Goal: Check status: Check status

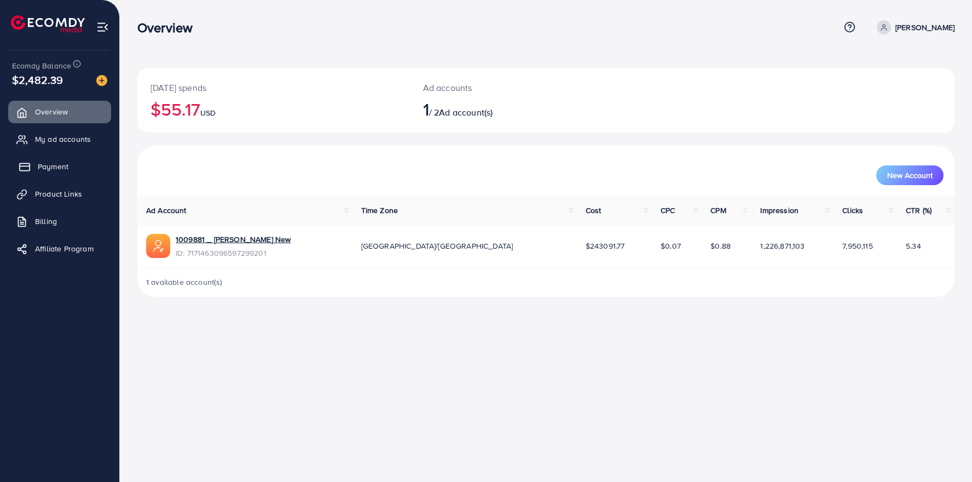
click at [48, 164] on span "Payment" at bounding box center [53, 166] width 31 height 11
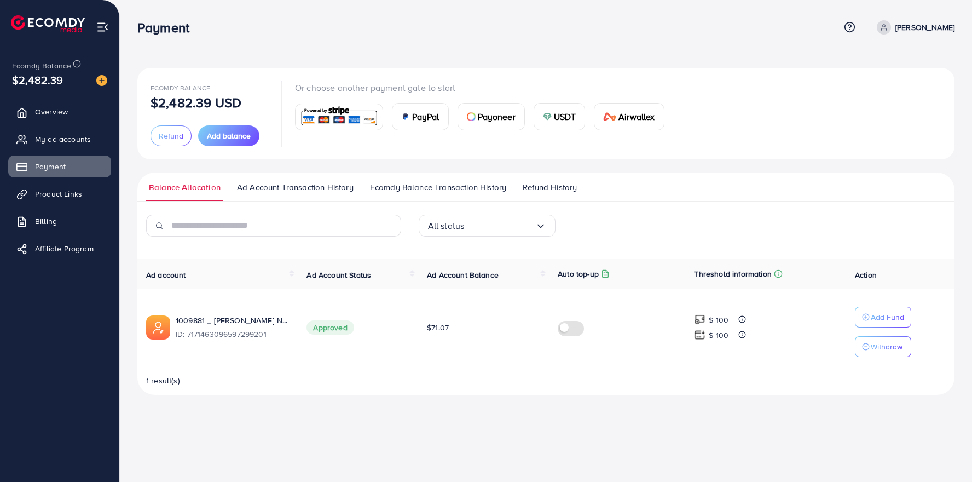
click at [408, 190] on span "Ecomdy Balance Transaction History" at bounding box center [438, 187] width 136 height 12
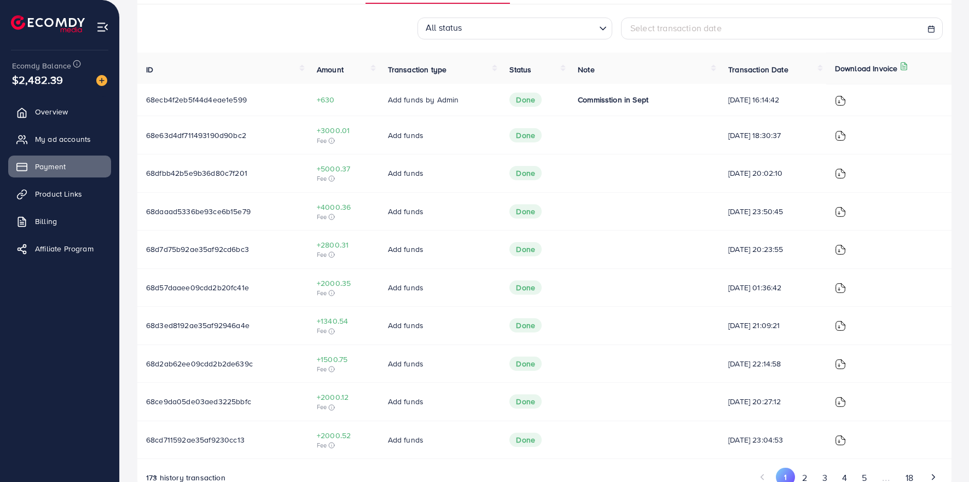
scroll to position [229, 0]
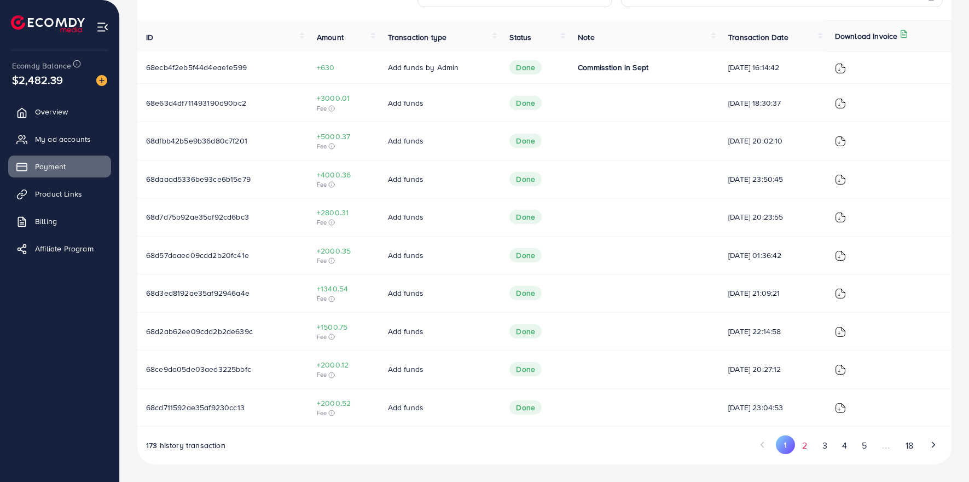
click at [805, 445] on button "2" at bounding box center [805, 445] width 20 height 20
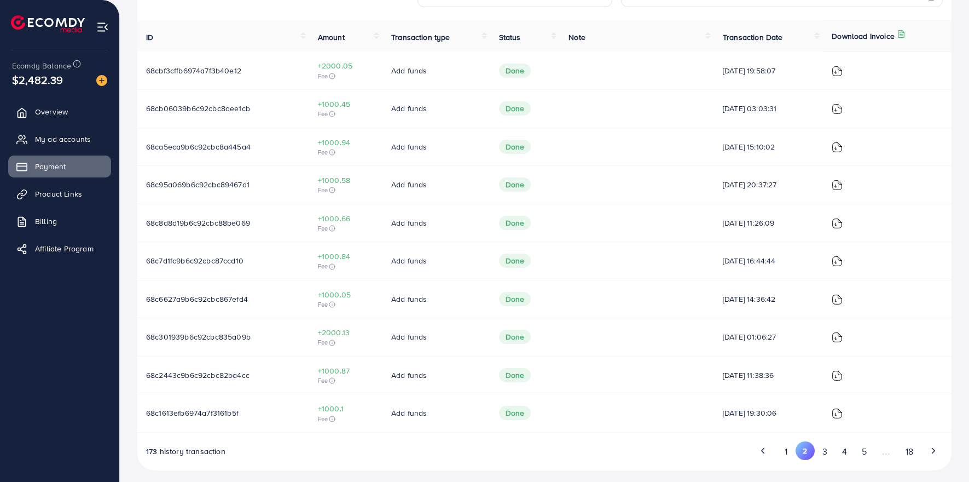
scroll to position [235, 0]
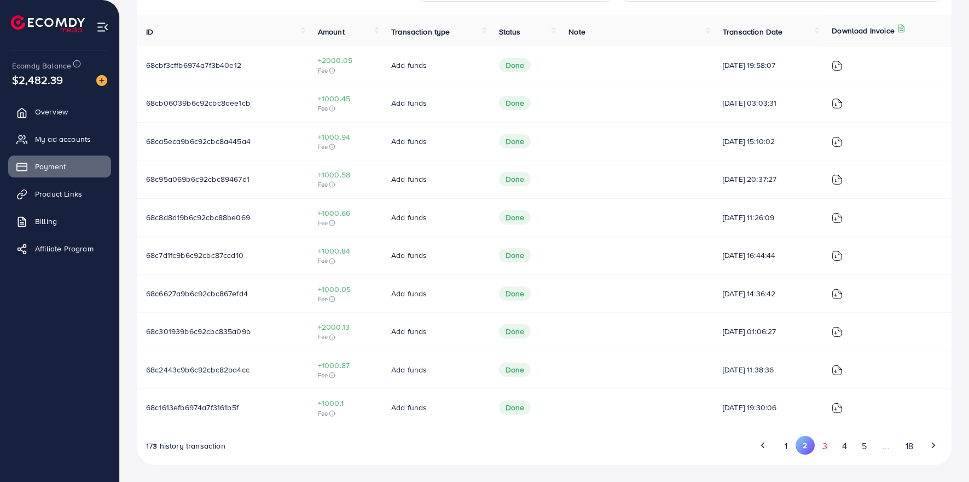
click at [828, 444] on button "3" at bounding box center [825, 446] width 20 height 20
click at [838, 447] on button "4" at bounding box center [845, 446] width 20 height 20
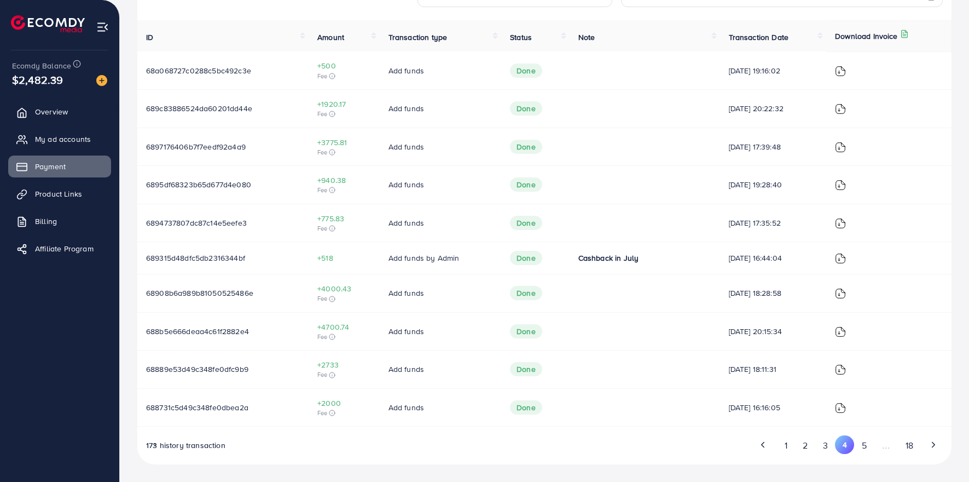
scroll to position [229, 0]
click at [865, 443] on button "5" at bounding box center [864, 445] width 20 height 20
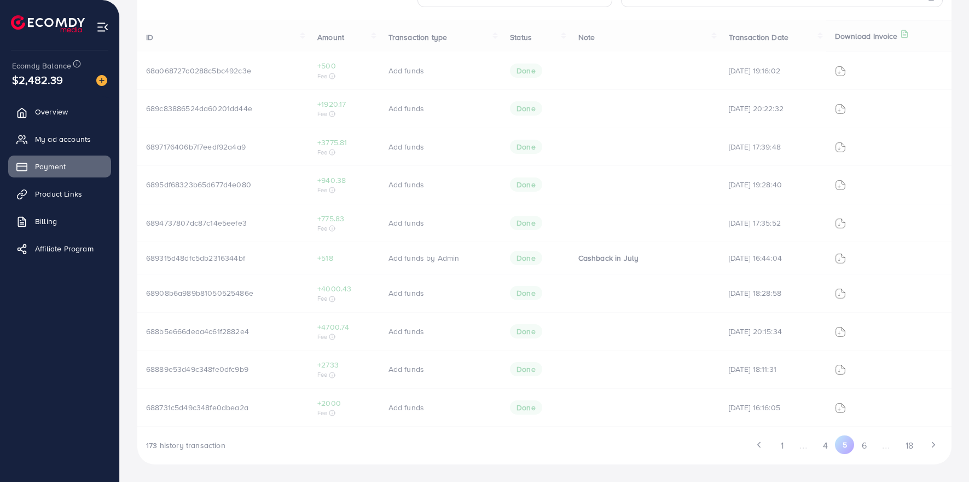
scroll to position [218, 0]
